Goal: Entertainment & Leisure: Consume media (video, audio)

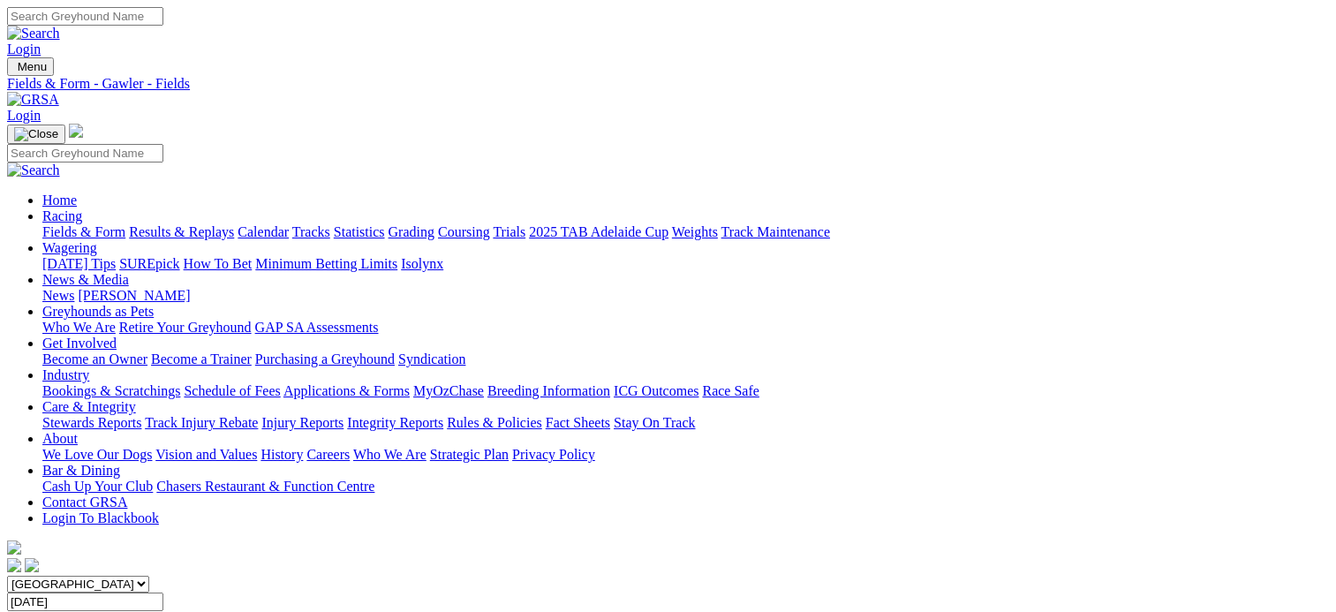
scroll to position [250, 0]
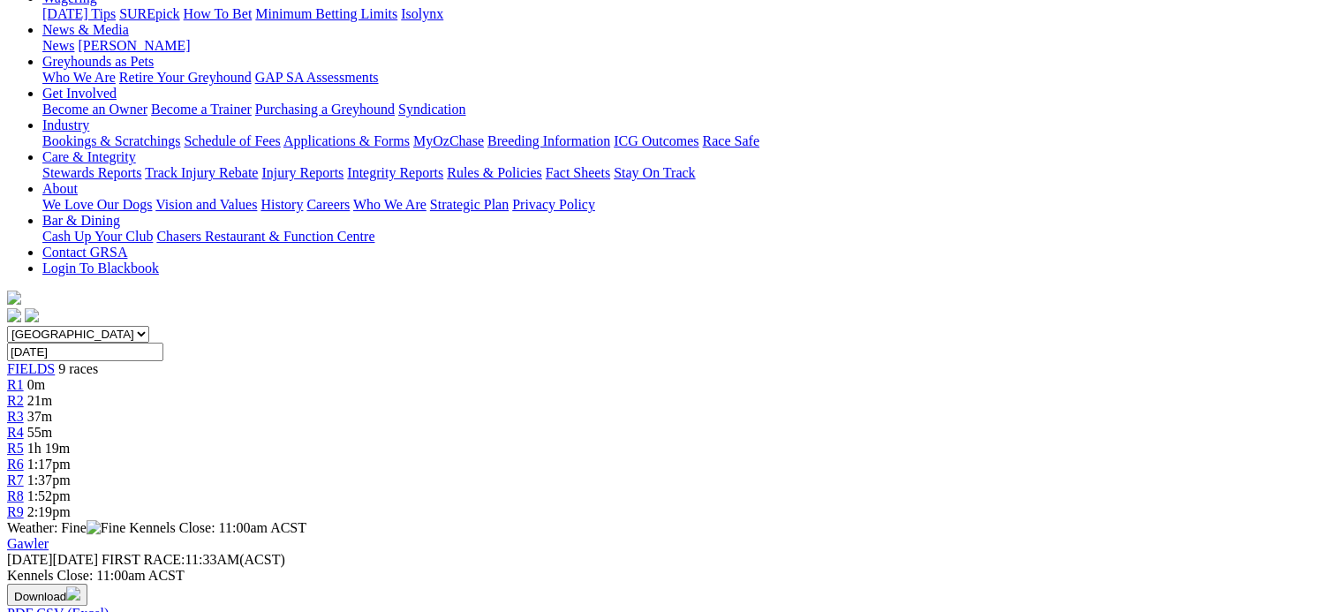
click at [45, 377] on span "0m" at bounding box center [36, 384] width 18 height 15
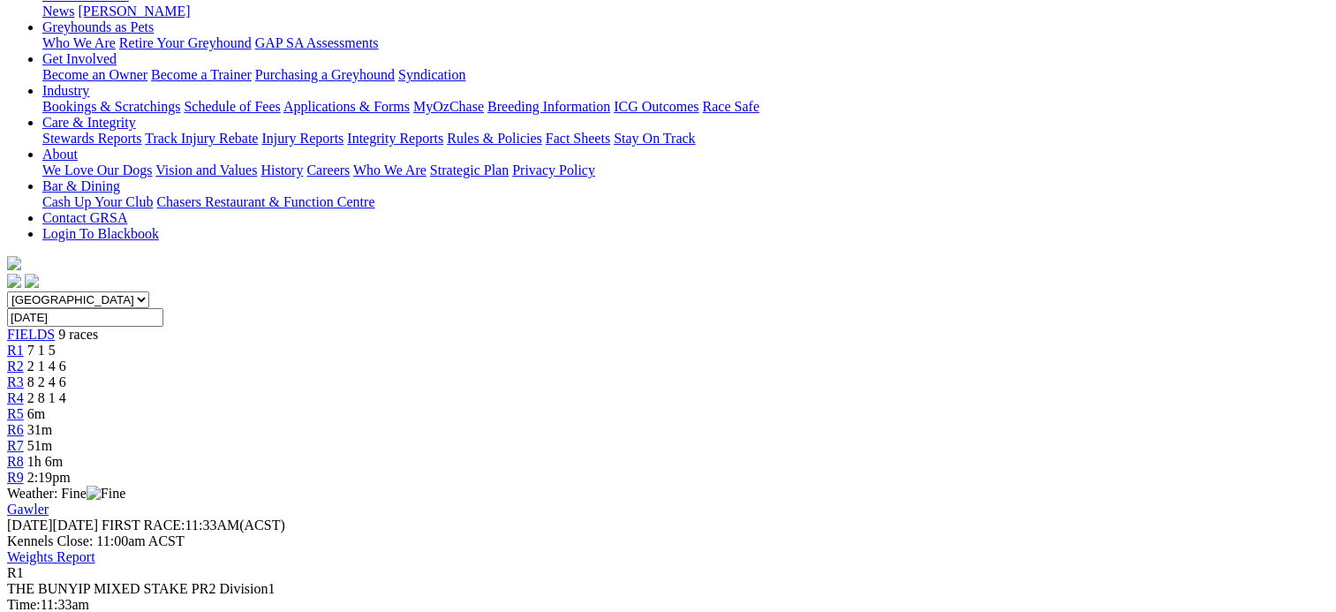
scroll to position [286, 0]
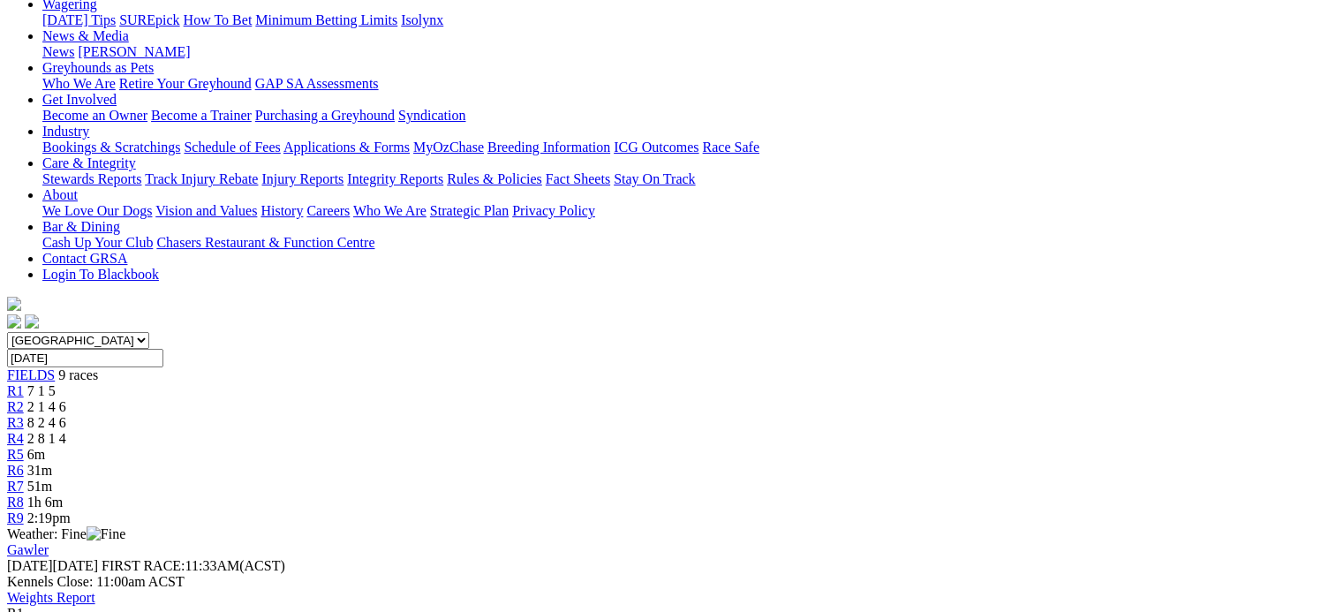
scroll to position [244, 0]
click at [432, 399] on div "R2 2 1 4 6" at bounding box center [668, 407] width 1322 height 16
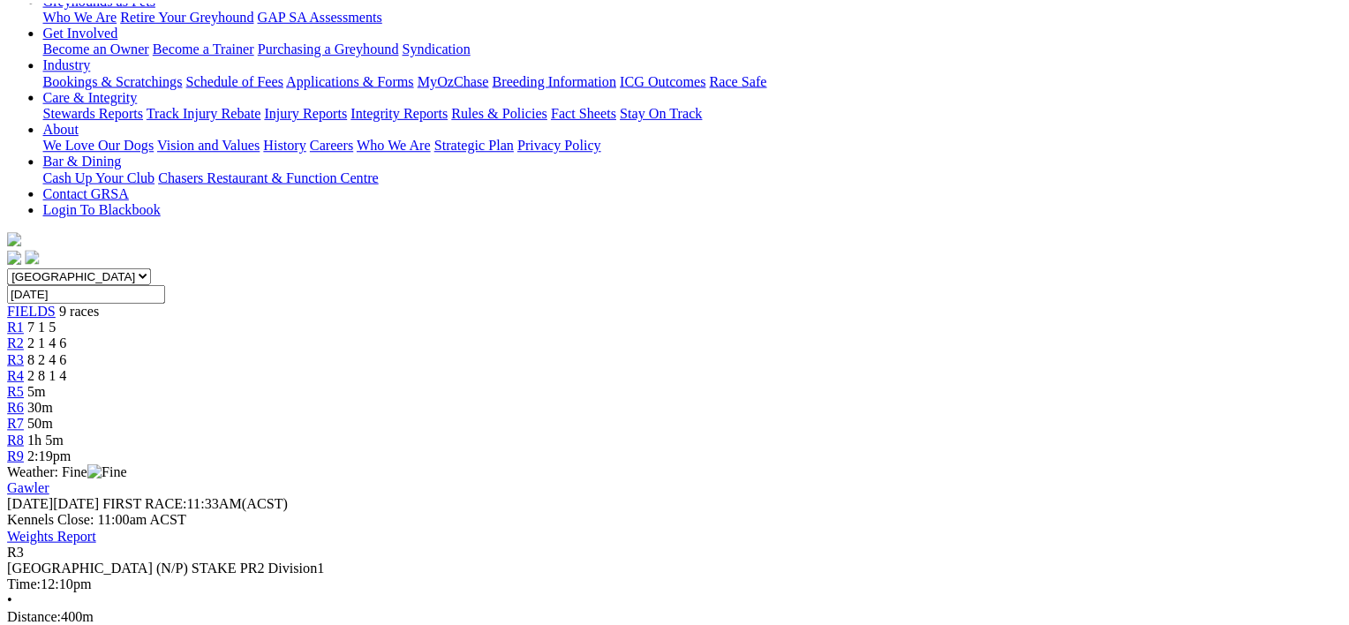
scroll to position [321, 0]
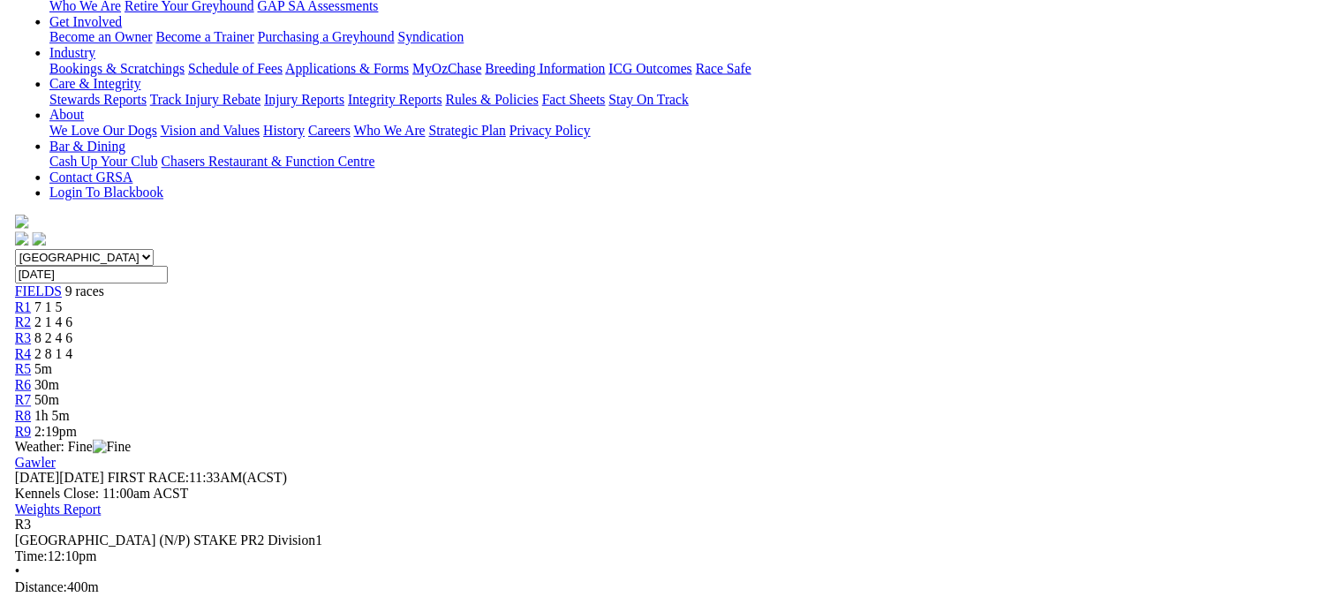
scroll to position [261, 0]
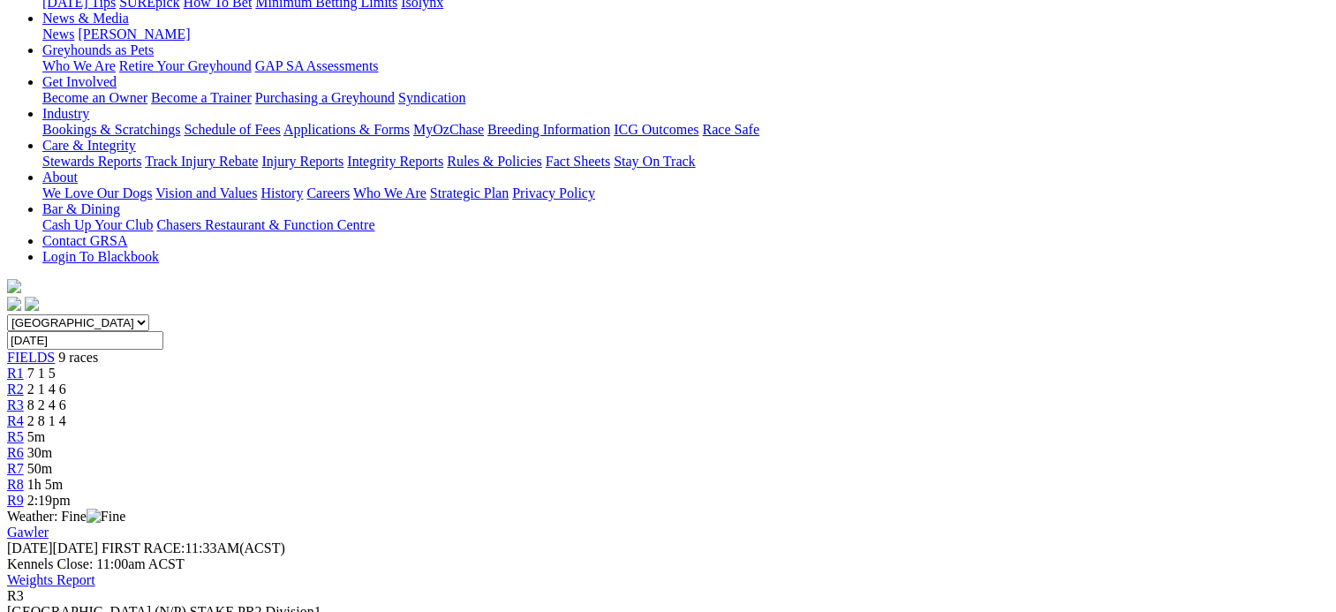
click at [66, 413] on span "2 8 1 4" at bounding box center [46, 420] width 39 height 15
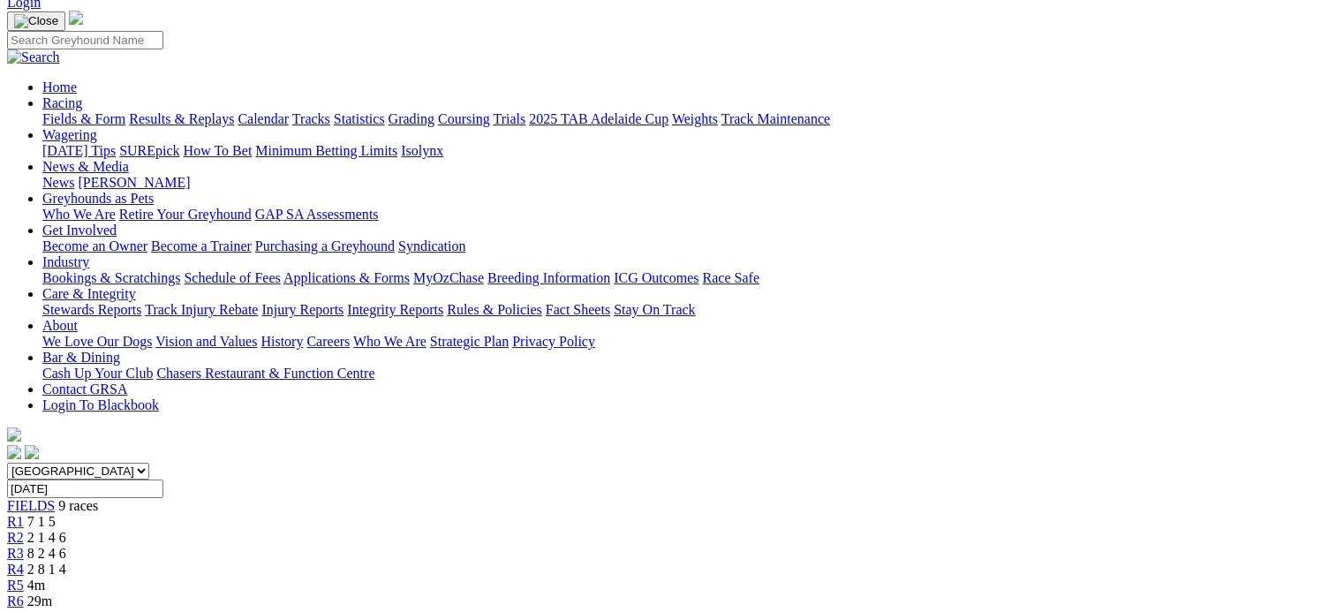
scroll to position [98, 0]
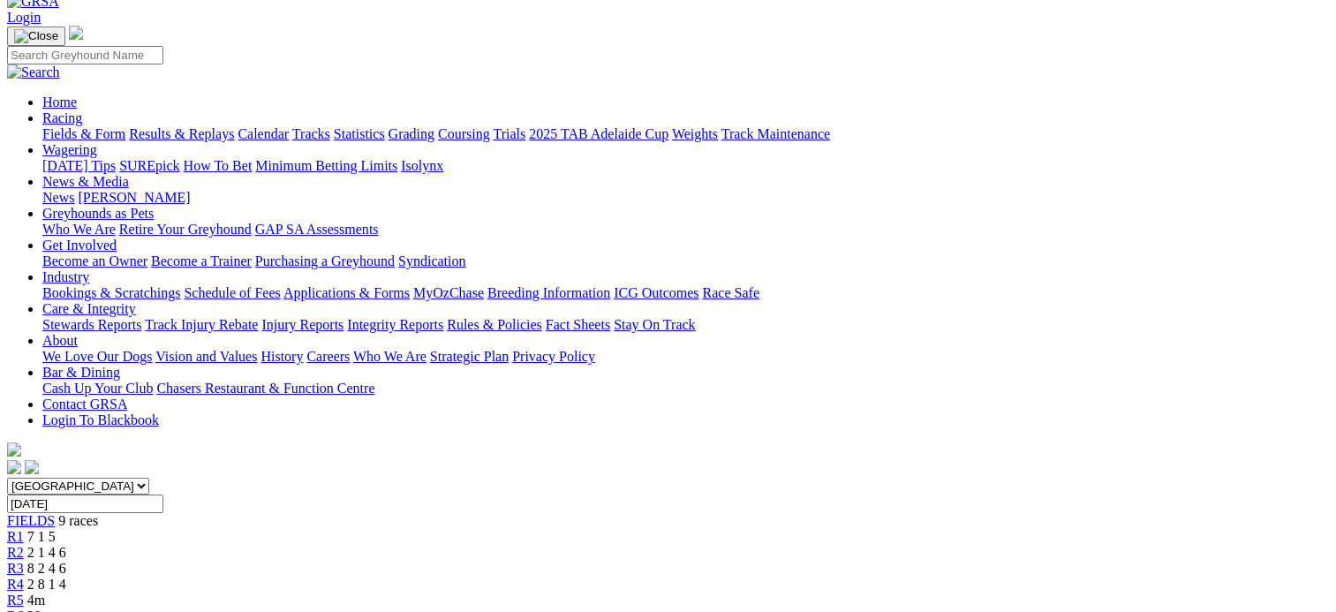
click at [103, 126] on link "Fields & Form" at bounding box center [83, 133] width 83 height 15
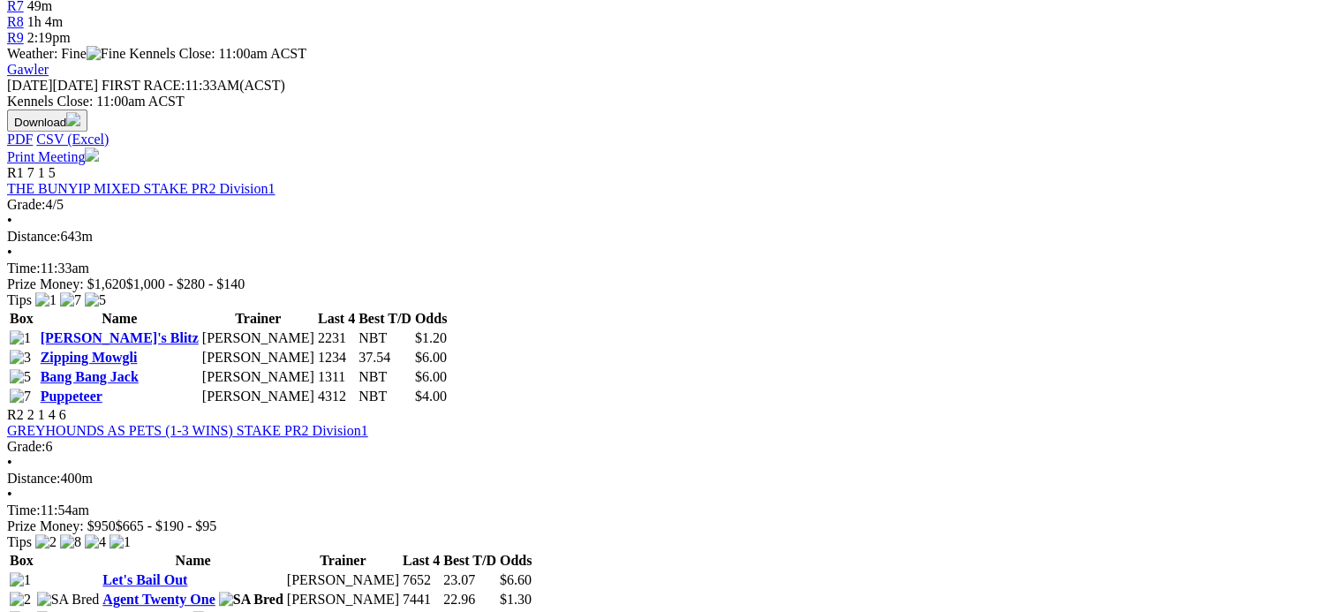
scroll to position [723, 0]
